Goal: Information Seeking & Learning: Learn about a topic

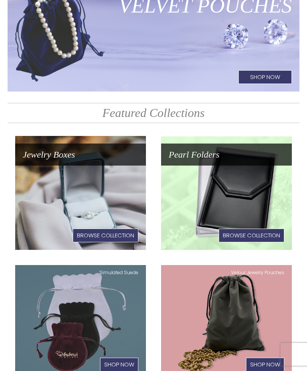
scroll to position [92, 0]
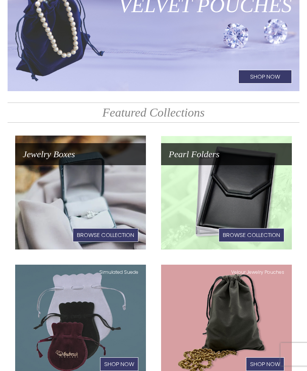
click at [95, 183] on link "Jewelry Boxes Browse Collection" at bounding box center [80, 192] width 131 height 114
click at [115, 228] on h1 "Browse Collection" at bounding box center [106, 235] width 66 height 14
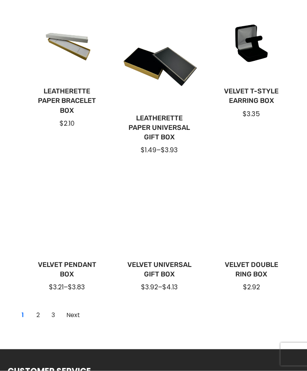
scroll to position [520, 0]
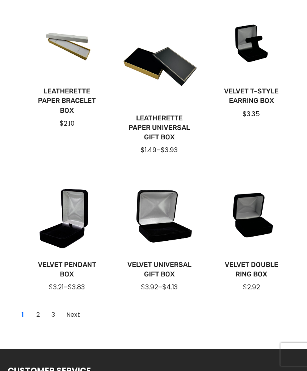
click at [41, 313] on link "2" at bounding box center [38, 315] width 12 height 12
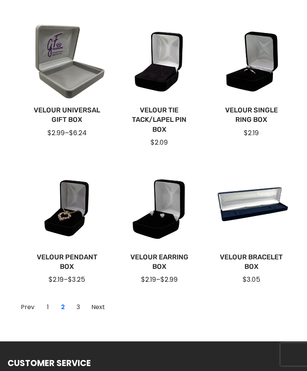
click at [163, 119] on link "Velour Tie Tack/Lapel Pin Box" at bounding box center [159, 120] width 68 height 29
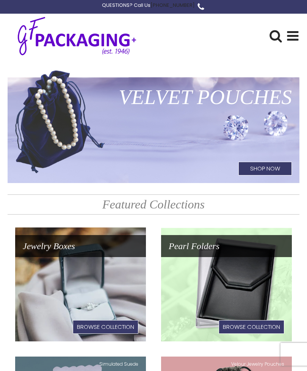
click at [106, 328] on h1 "Browse Collection" at bounding box center [106, 327] width 66 height 14
click at [110, 328] on h1 "Browse Collection" at bounding box center [106, 327] width 66 height 14
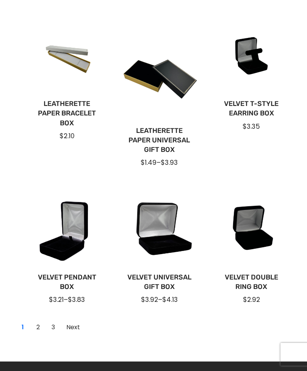
scroll to position [507, 0]
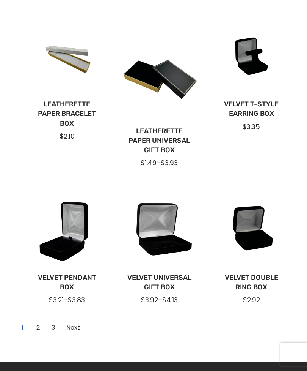
click at [73, 327] on link "Next" at bounding box center [73, 327] width 22 height 12
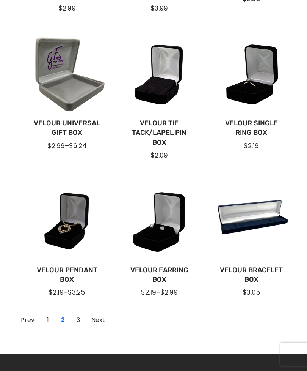
click at [163, 130] on link "Velour Tie Tack/Lapel Pin Box" at bounding box center [159, 132] width 68 height 29
